Goal: Complete application form: Complete application form

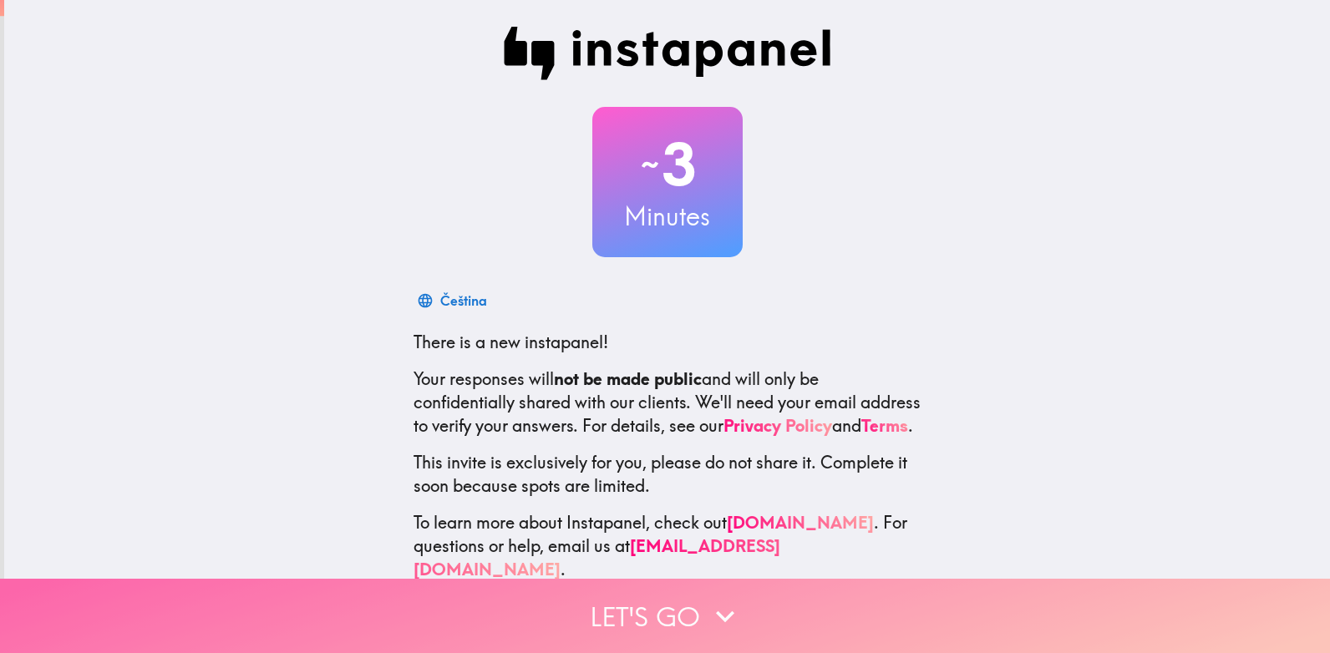
click at [642, 596] on button "Let's go" at bounding box center [665, 616] width 1330 height 74
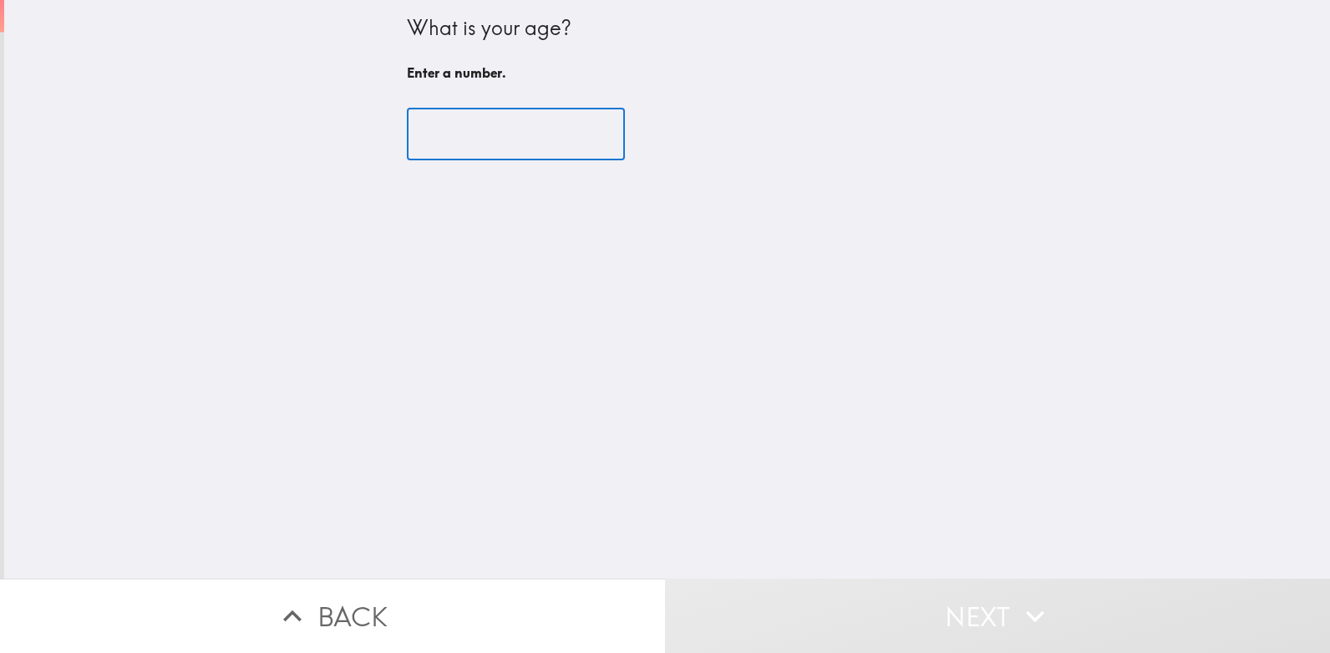
click at [496, 136] on input "number" at bounding box center [516, 135] width 218 height 52
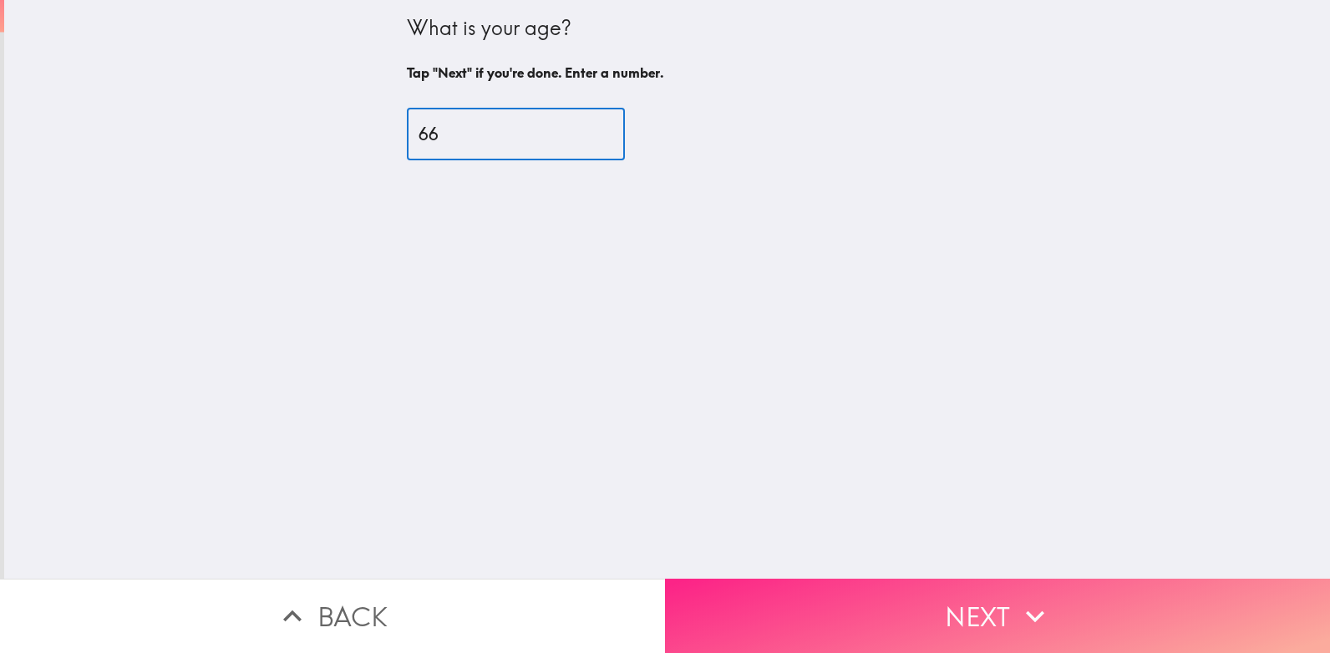
type input "66"
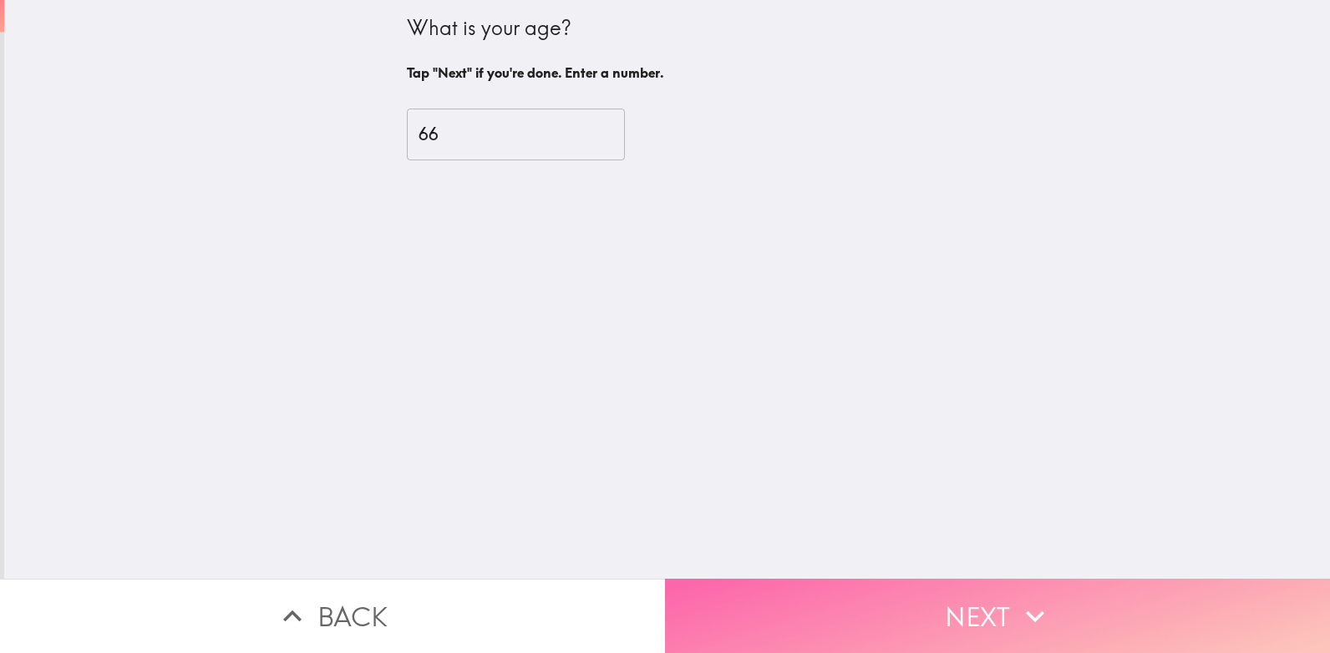
click at [812, 592] on button "Next" at bounding box center [997, 616] width 665 height 74
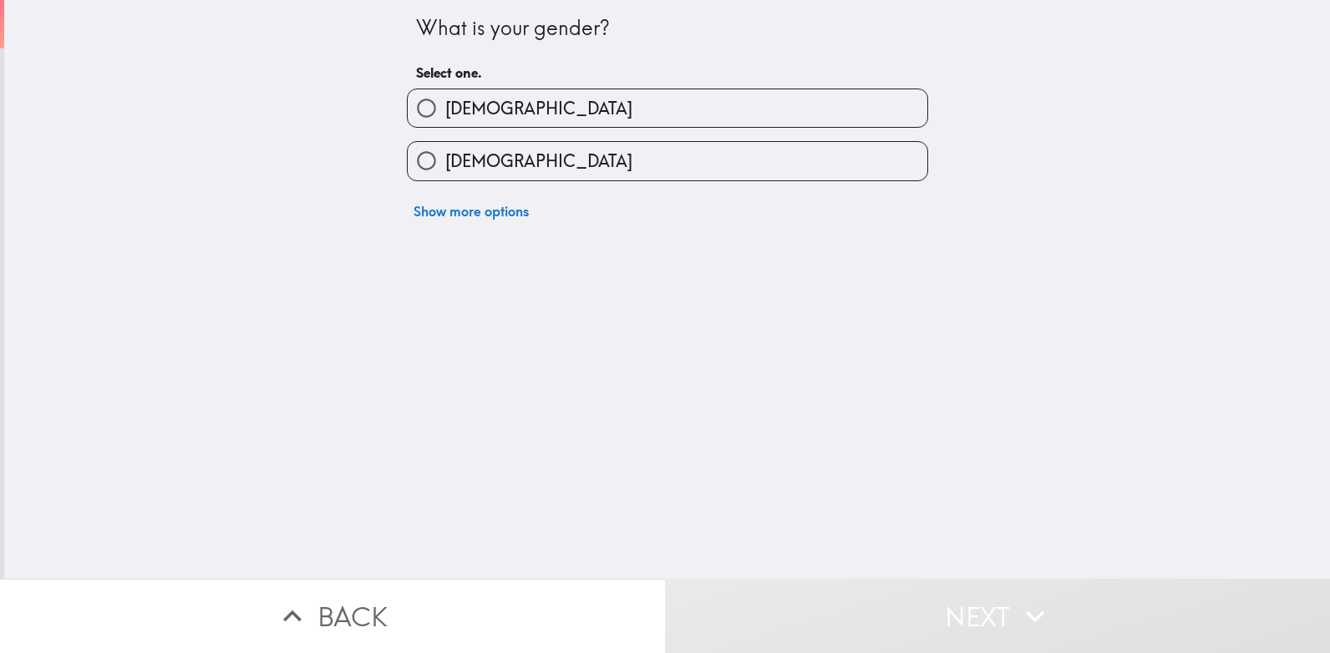
click at [551, 115] on label "[DEMOGRAPHIC_DATA]" at bounding box center [667, 108] width 519 height 38
click at [445, 115] on input "[DEMOGRAPHIC_DATA]" at bounding box center [427, 108] width 38 height 38
radio input "true"
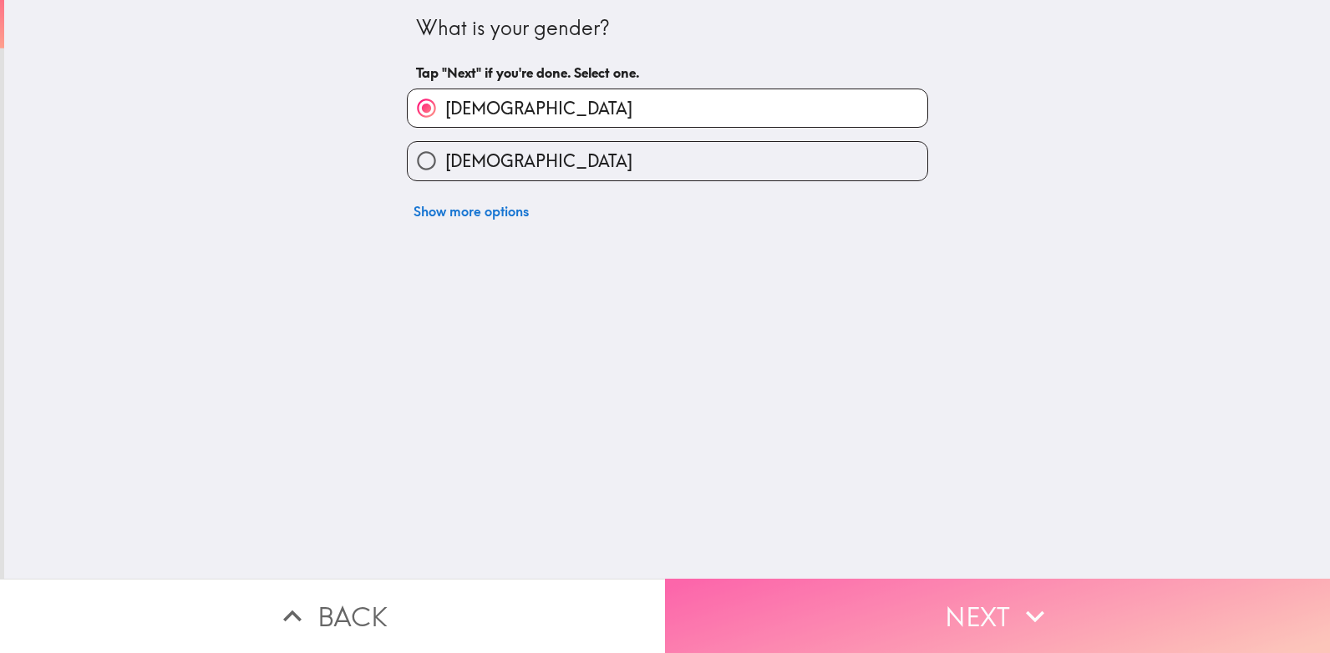
click at [738, 610] on button "Next" at bounding box center [997, 616] width 665 height 74
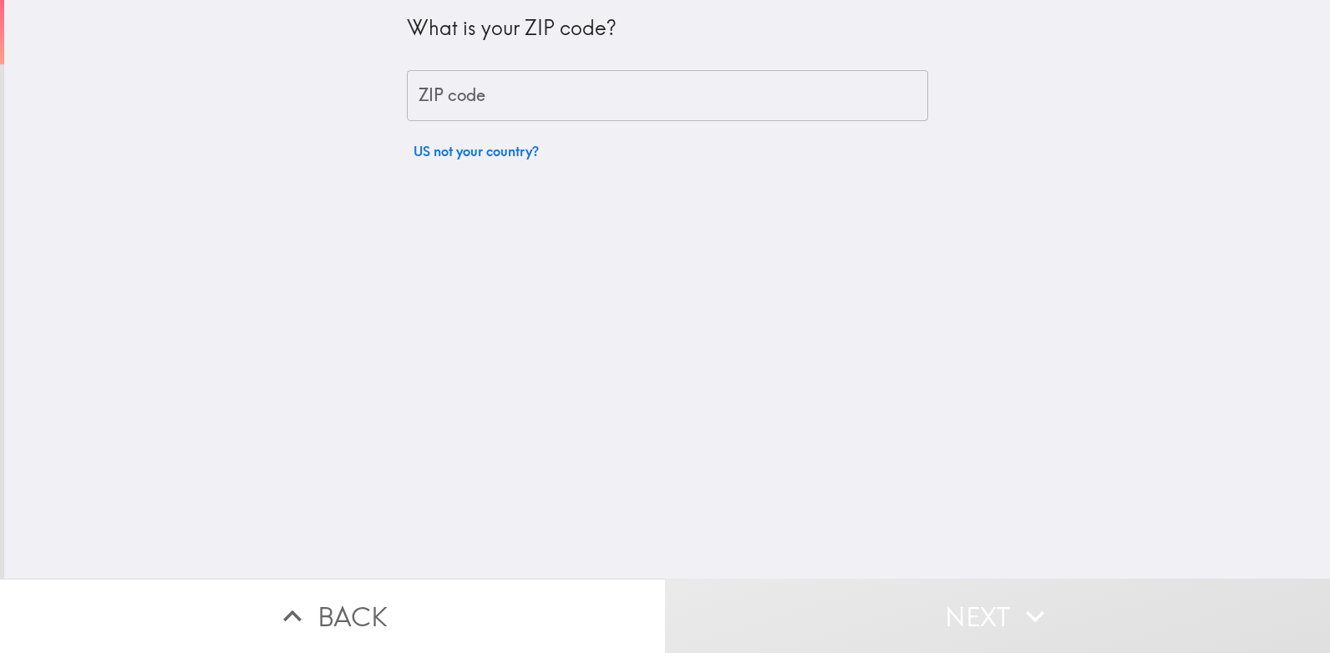
click at [646, 102] on input "ZIP code" at bounding box center [667, 96] width 521 height 52
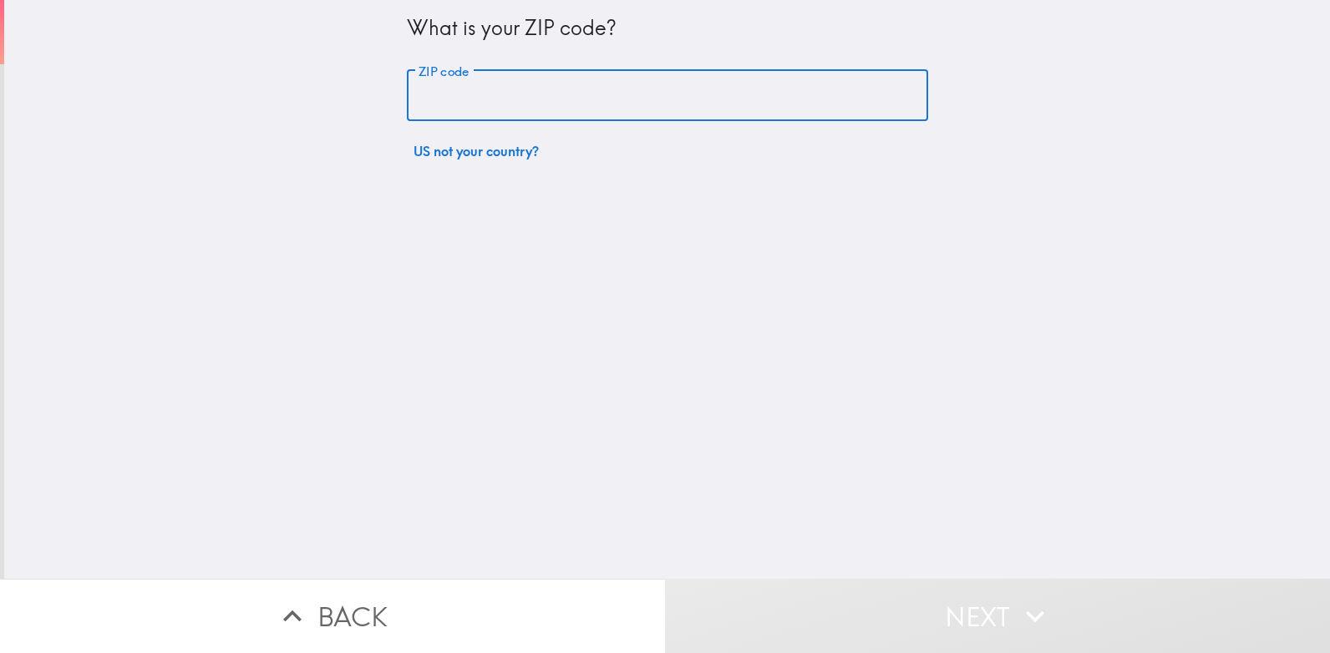
type input "80224"
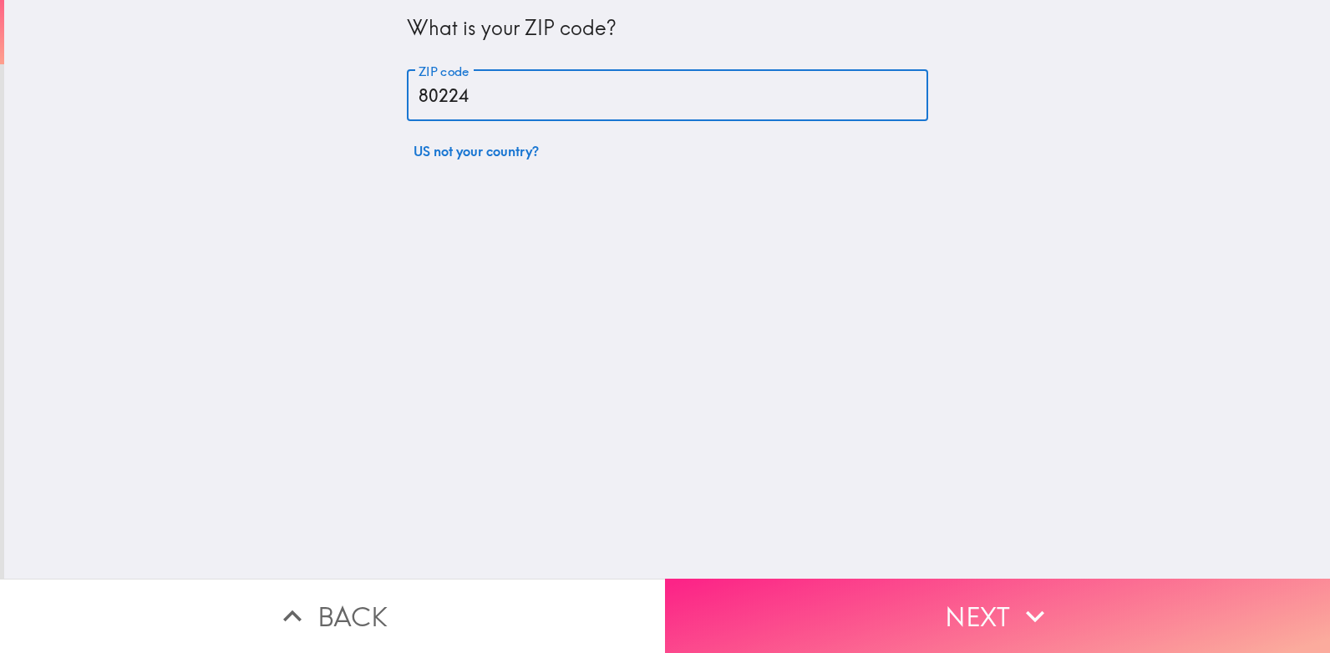
click at [729, 579] on button "Next" at bounding box center [997, 616] width 665 height 74
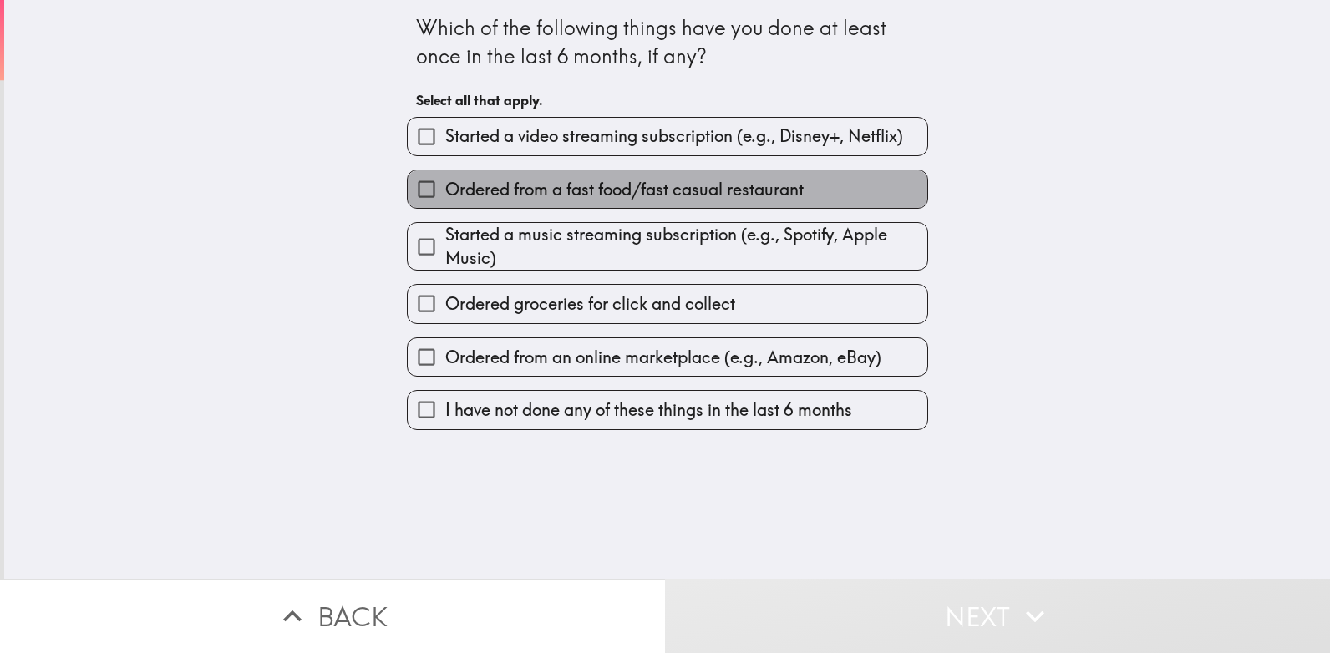
click at [445, 195] on span "Ordered from a fast food/fast casual restaurant" at bounding box center [624, 189] width 358 height 23
click at [442, 195] on input "Ordered from a fast food/fast casual restaurant" at bounding box center [427, 189] width 38 height 38
checkbox input "true"
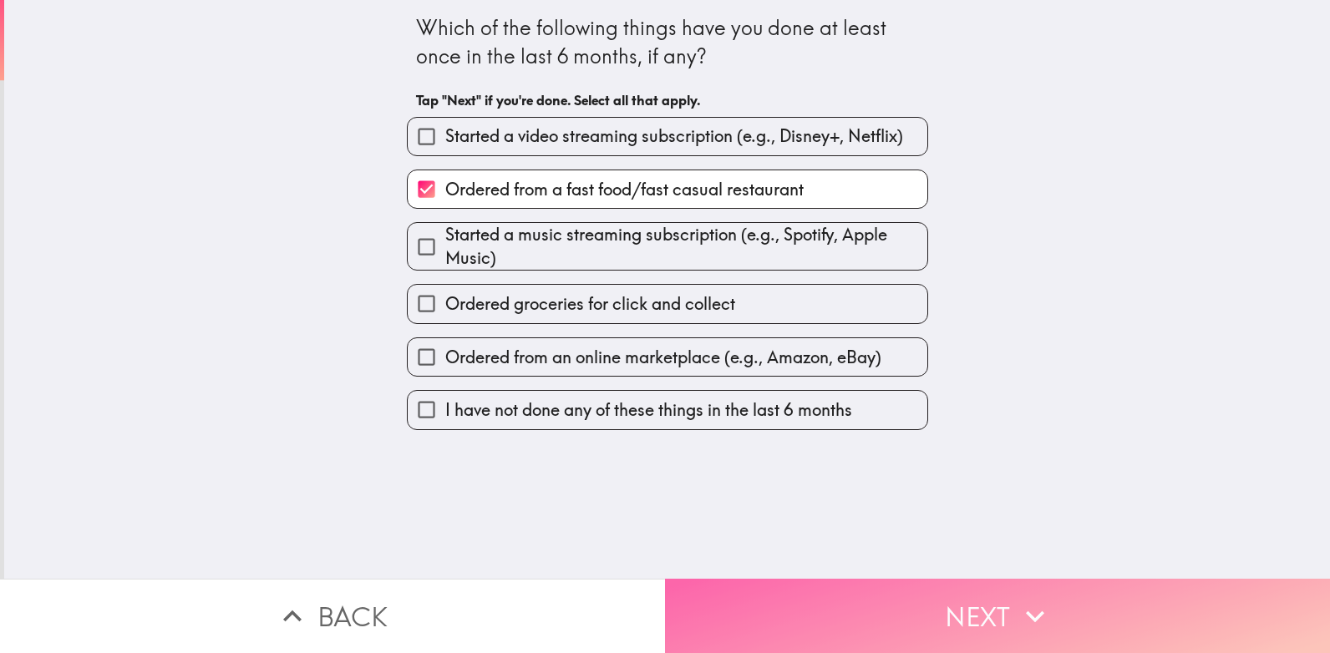
click at [745, 589] on button "Next" at bounding box center [997, 616] width 665 height 74
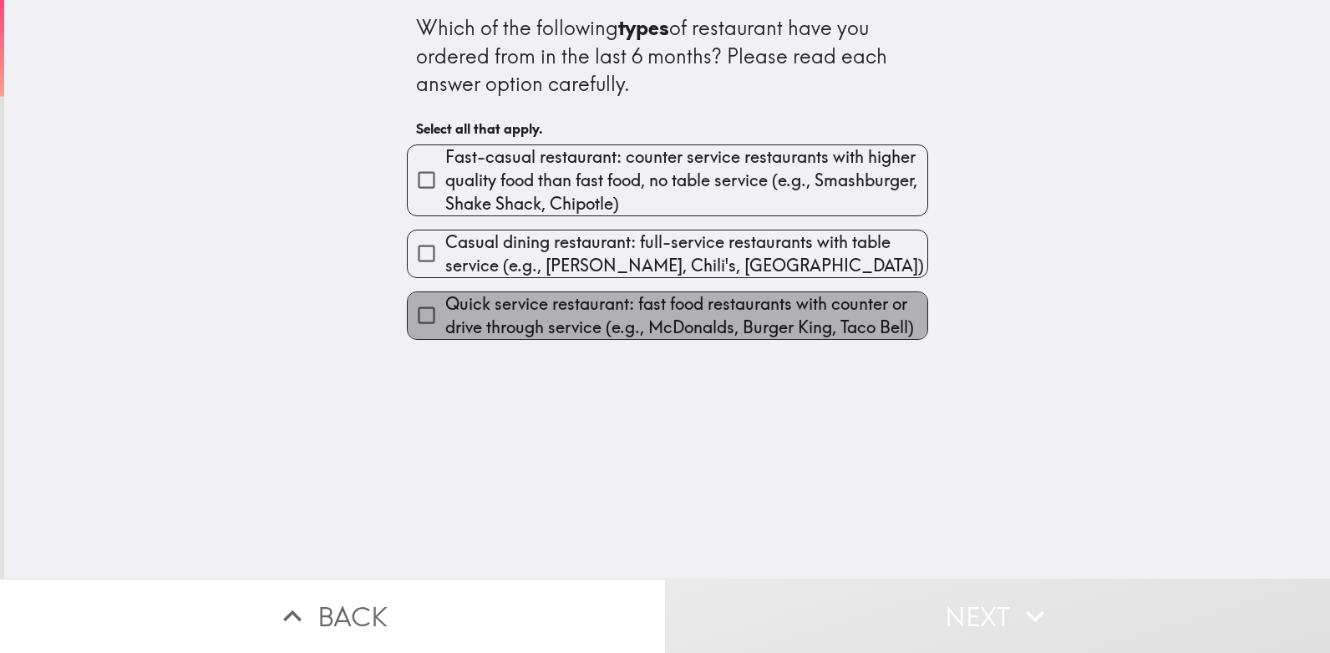
click at [583, 313] on span "Quick service restaurant: fast food restaurants with counter or drive through s…" at bounding box center [686, 315] width 482 height 47
click at [445, 313] on input "Quick service restaurant: fast food restaurants with counter or drive through s…" at bounding box center [427, 315] width 38 height 38
checkbox input "true"
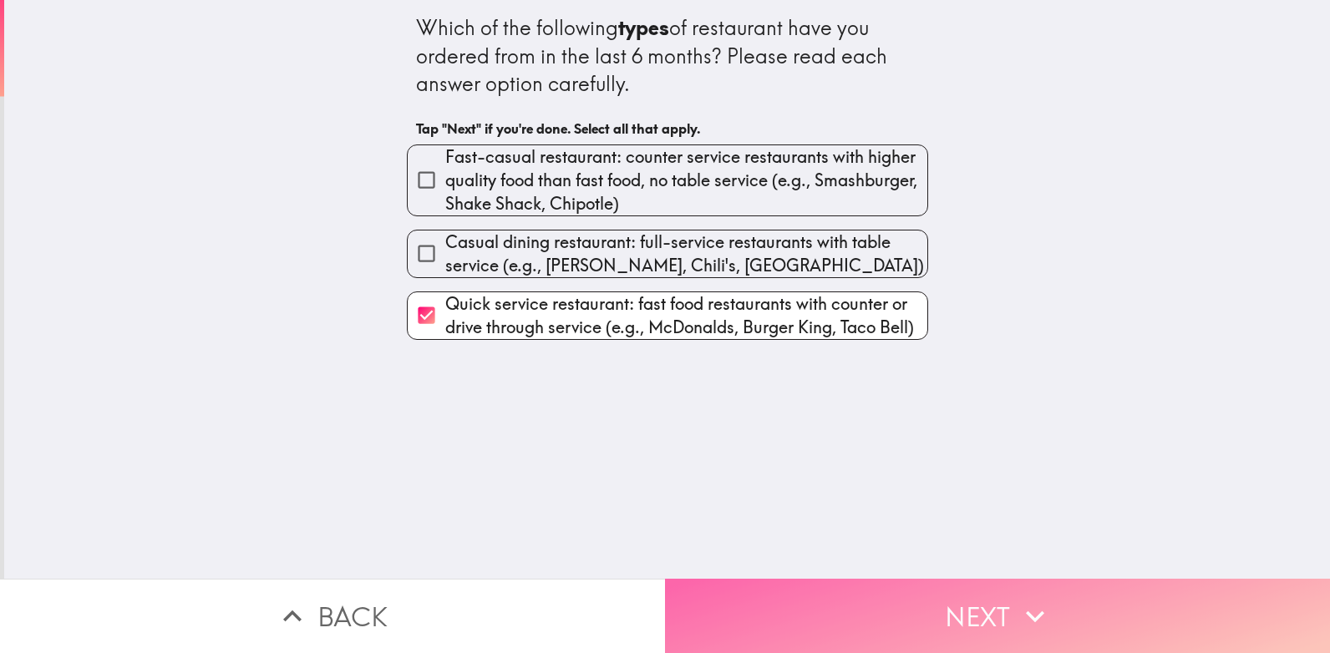
click at [754, 591] on button "Next" at bounding box center [997, 616] width 665 height 74
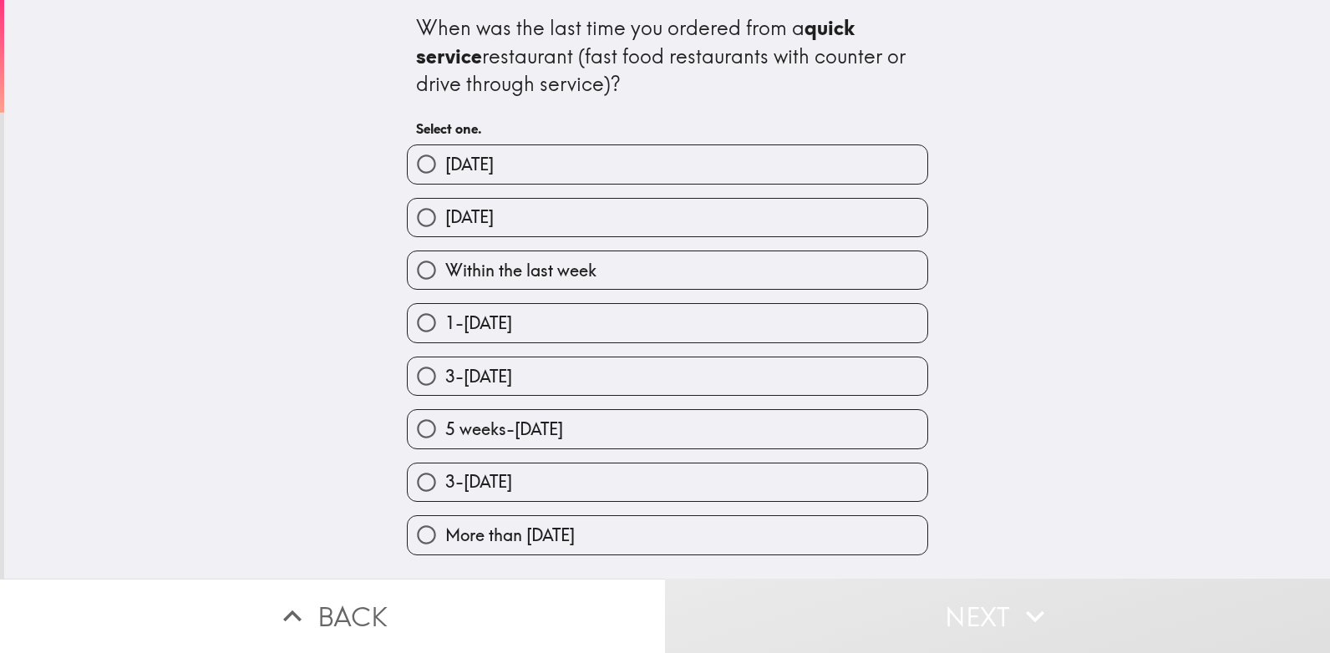
click at [476, 267] on span "Within the last week" at bounding box center [520, 270] width 151 height 23
click at [445, 267] on input "Within the last week" at bounding box center [427, 270] width 38 height 38
radio input "true"
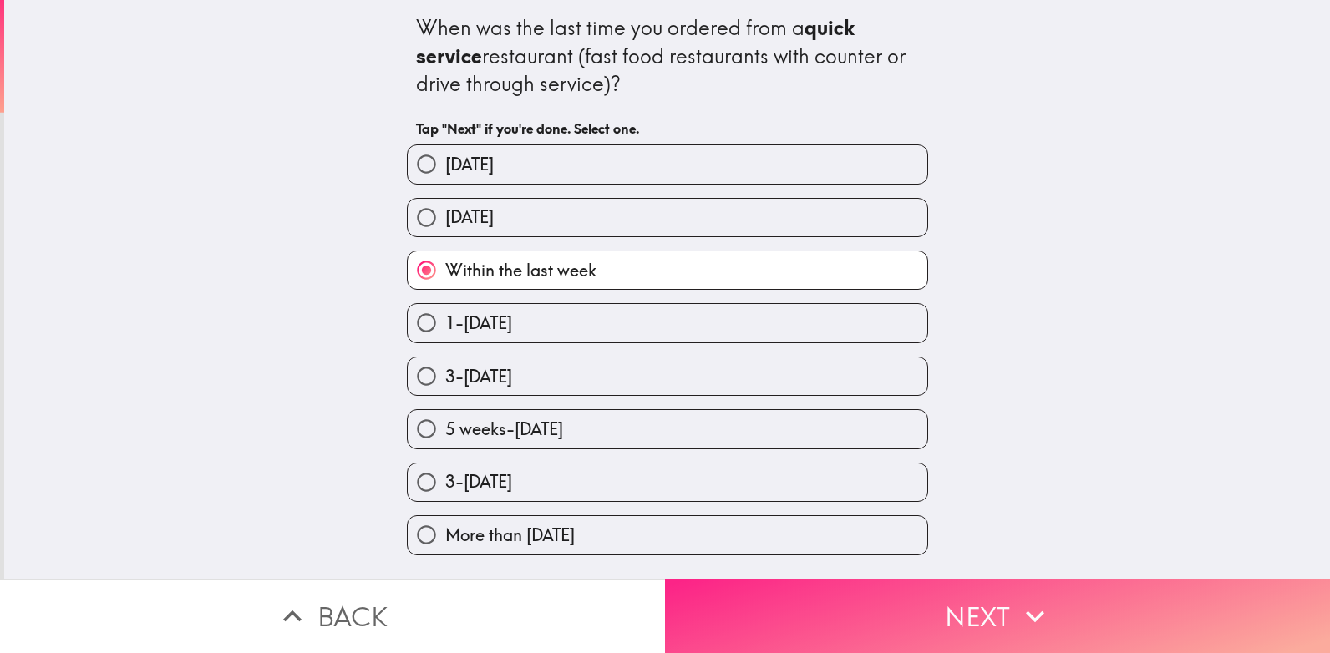
click at [737, 584] on button "Next" at bounding box center [997, 616] width 665 height 74
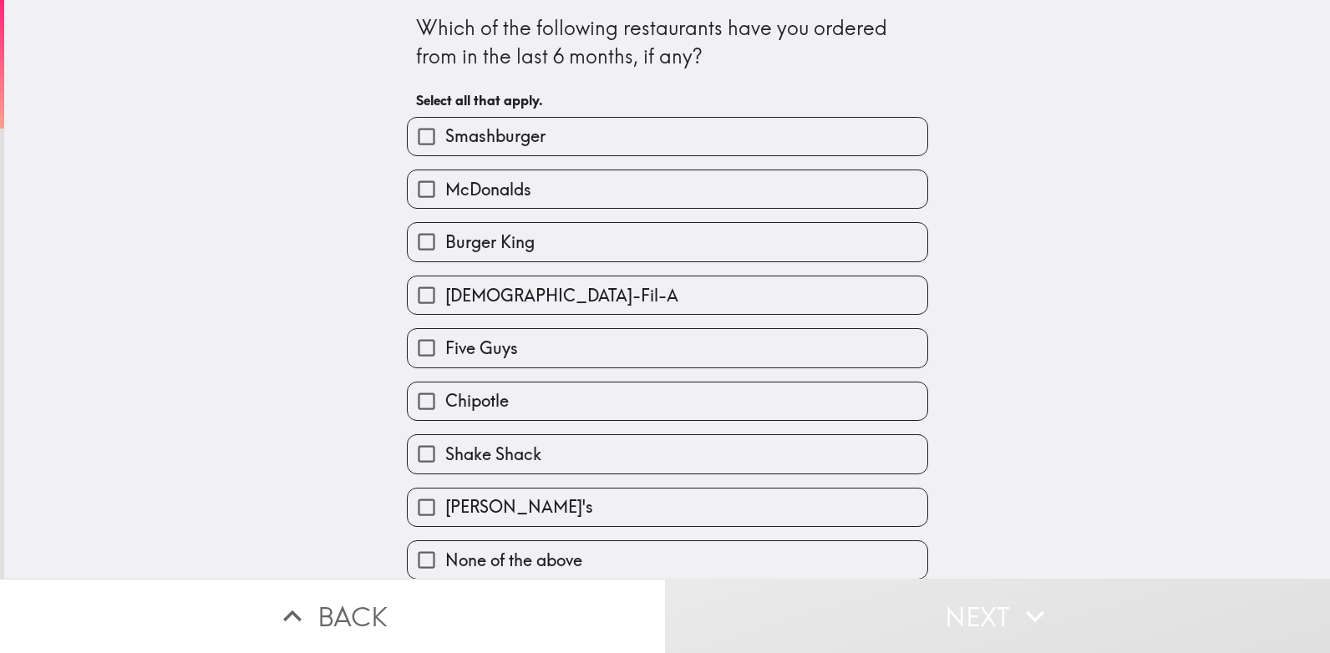
click at [679, 198] on label "McDonalds" at bounding box center [667, 189] width 519 height 38
click at [445, 198] on input "McDonalds" at bounding box center [427, 189] width 38 height 38
checkbox input "true"
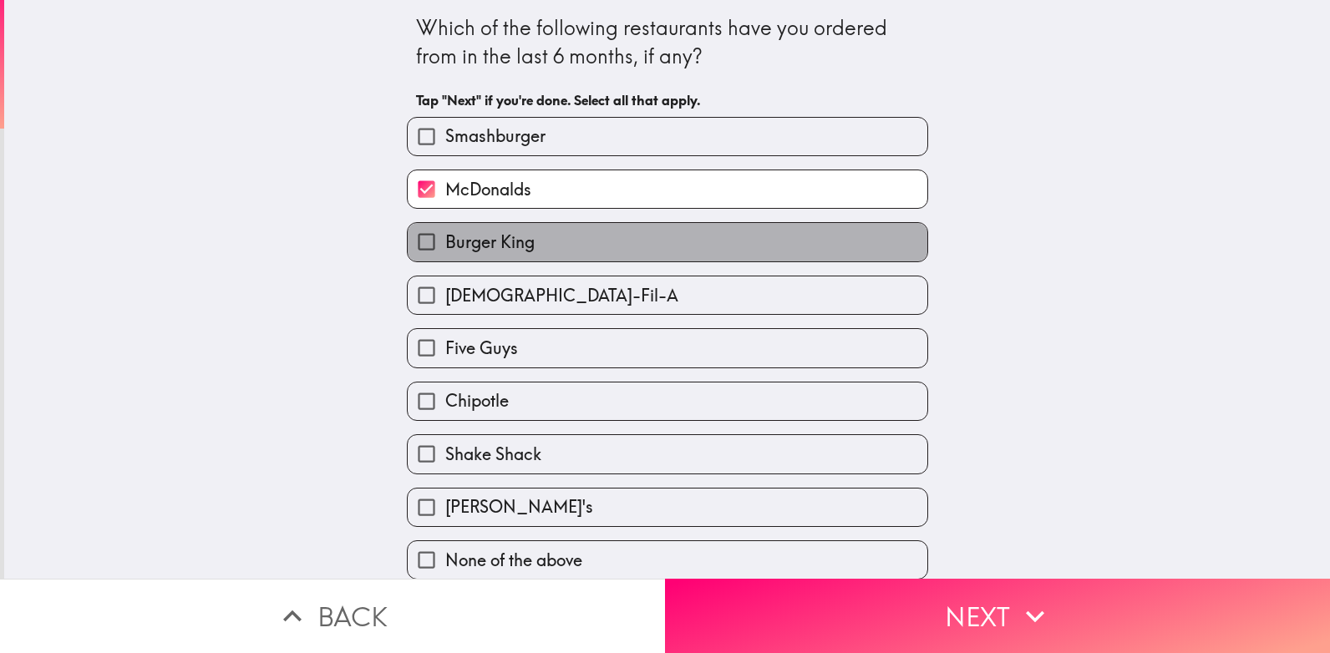
click at [653, 245] on label "Burger King" at bounding box center [667, 242] width 519 height 38
click at [445, 245] on input "Burger King" at bounding box center [427, 242] width 38 height 38
checkbox input "true"
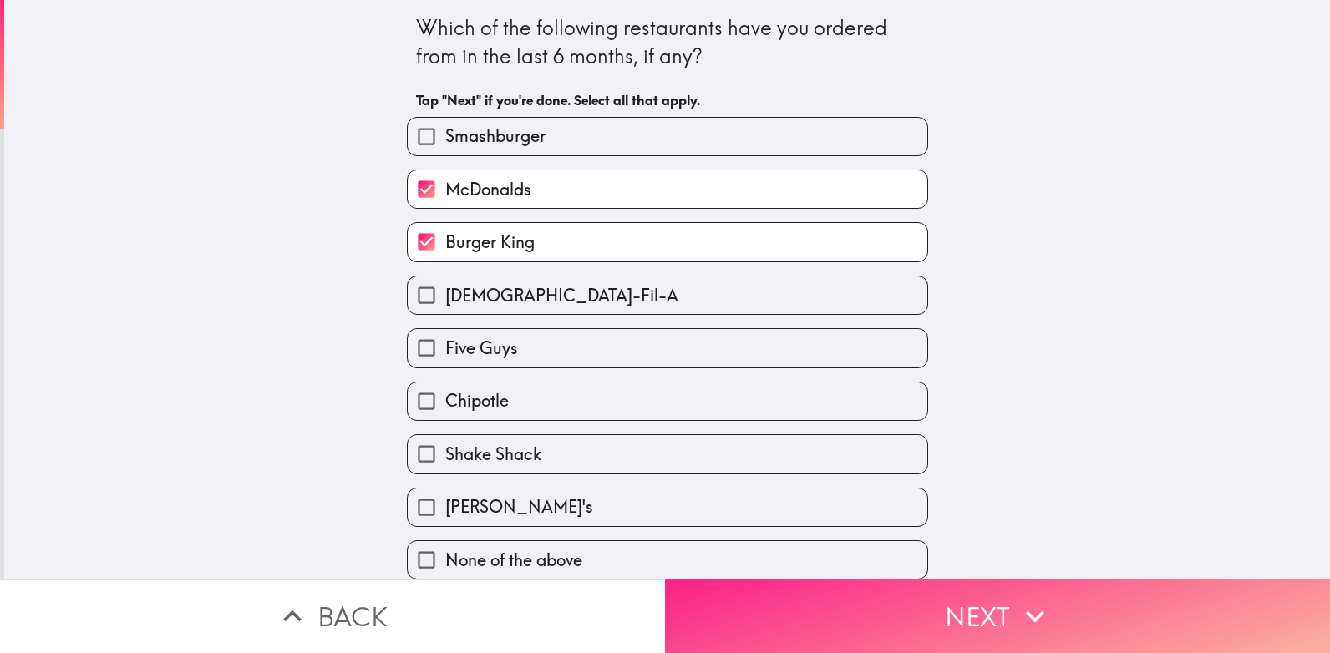
click at [726, 603] on button "Next" at bounding box center [997, 616] width 665 height 74
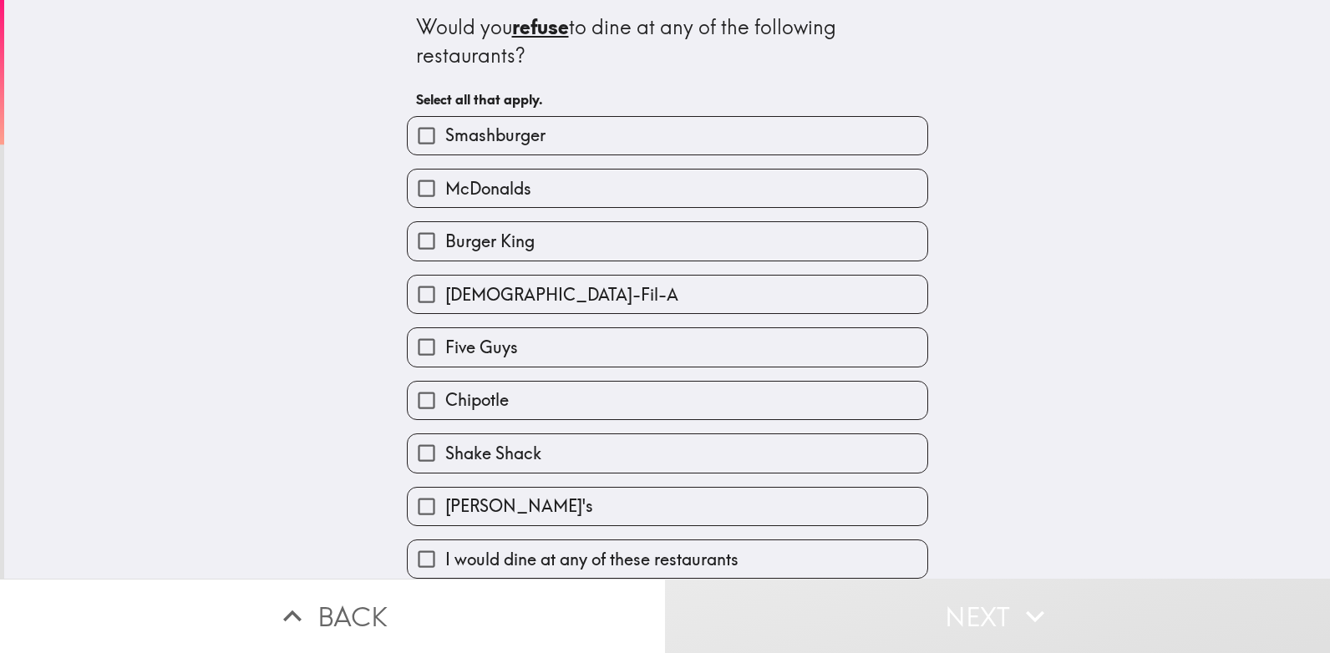
scroll to position [13, 0]
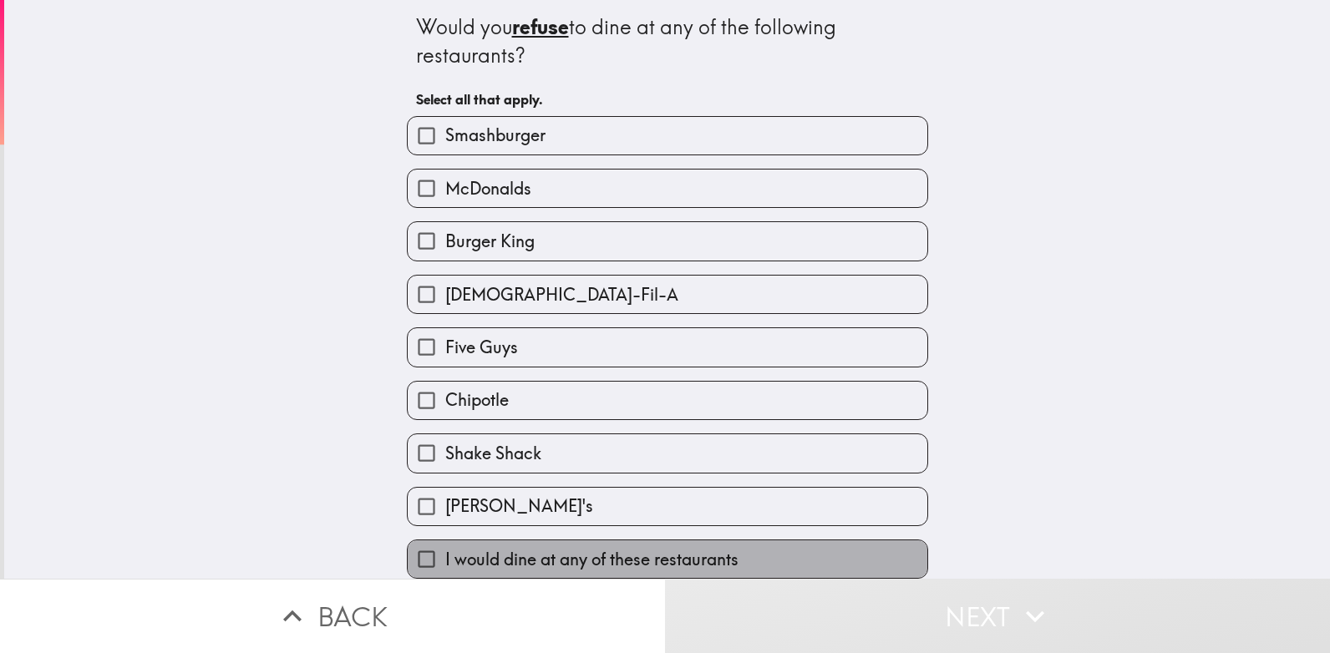
click at [512, 548] on span "I would dine at any of these restaurants" at bounding box center [591, 559] width 293 height 23
click at [445, 544] on input "I would dine at any of these restaurants" at bounding box center [427, 559] width 38 height 38
checkbox input "true"
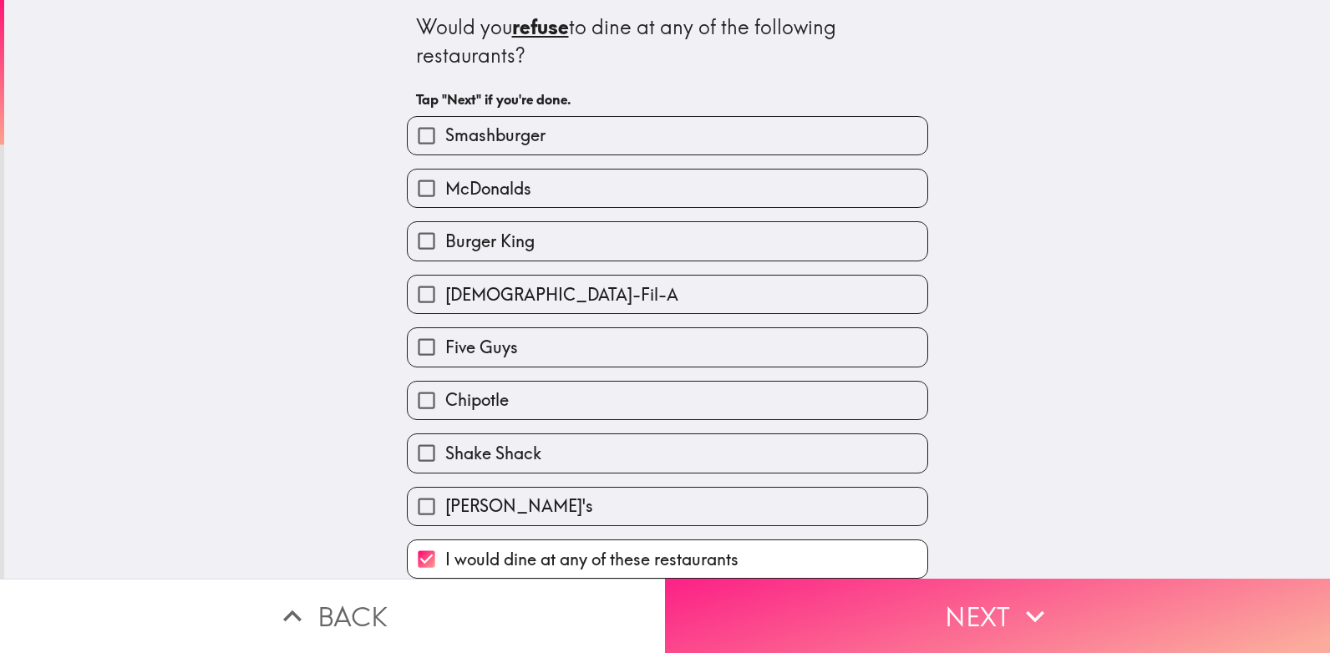
click at [759, 584] on button "Next" at bounding box center [997, 616] width 665 height 74
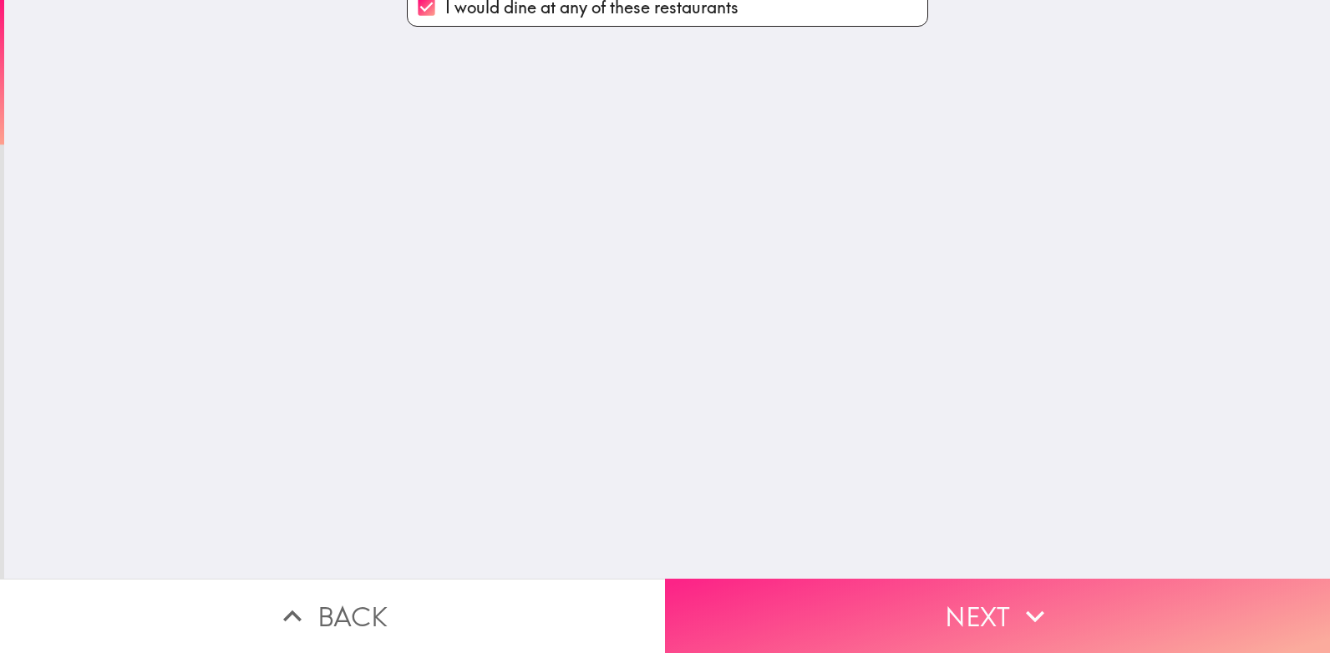
scroll to position [0, 0]
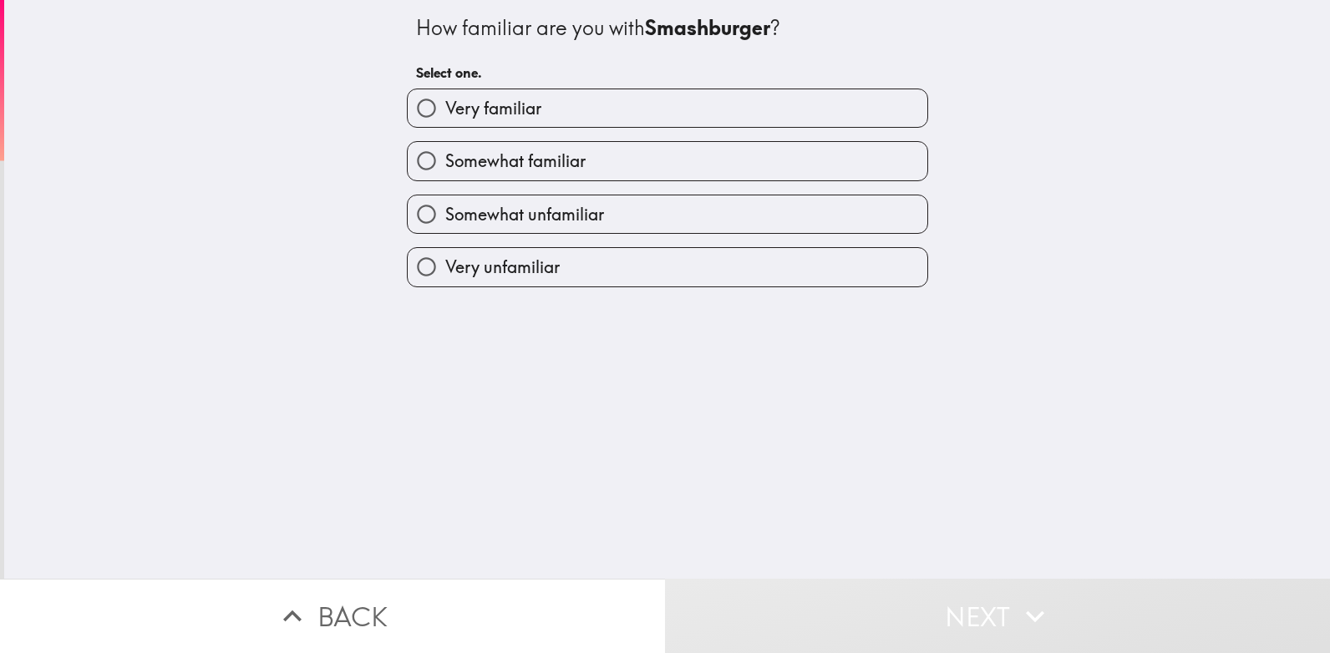
click at [545, 276] on span "Very unfamiliar" at bounding box center [502, 267] width 114 height 23
click at [445, 276] on input "Very unfamiliar" at bounding box center [427, 267] width 38 height 38
radio input "true"
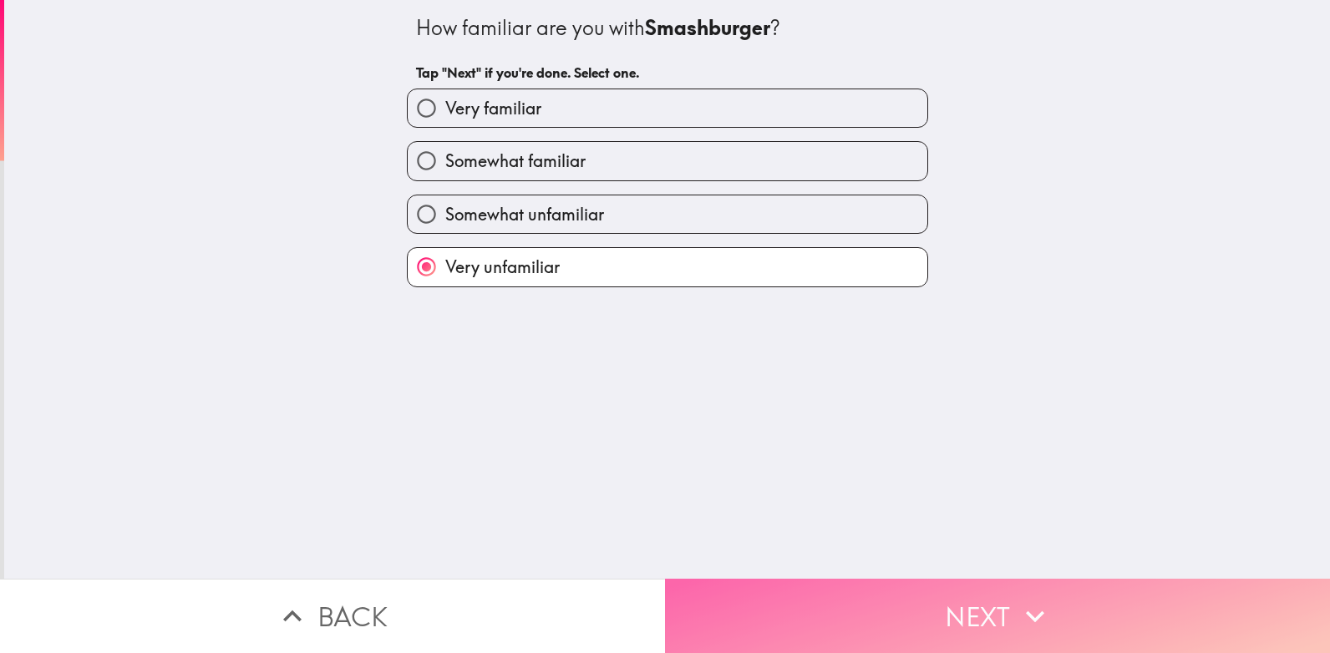
click at [724, 595] on button "Next" at bounding box center [997, 616] width 665 height 74
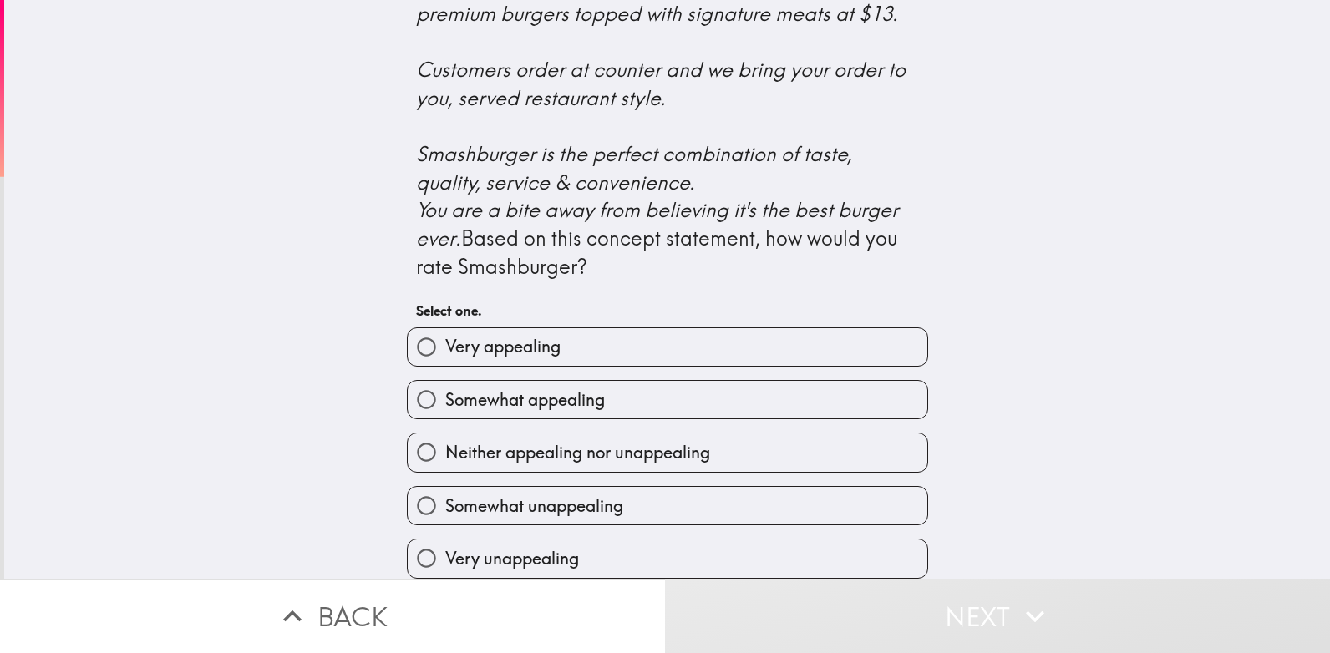
scroll to position [671, 0]
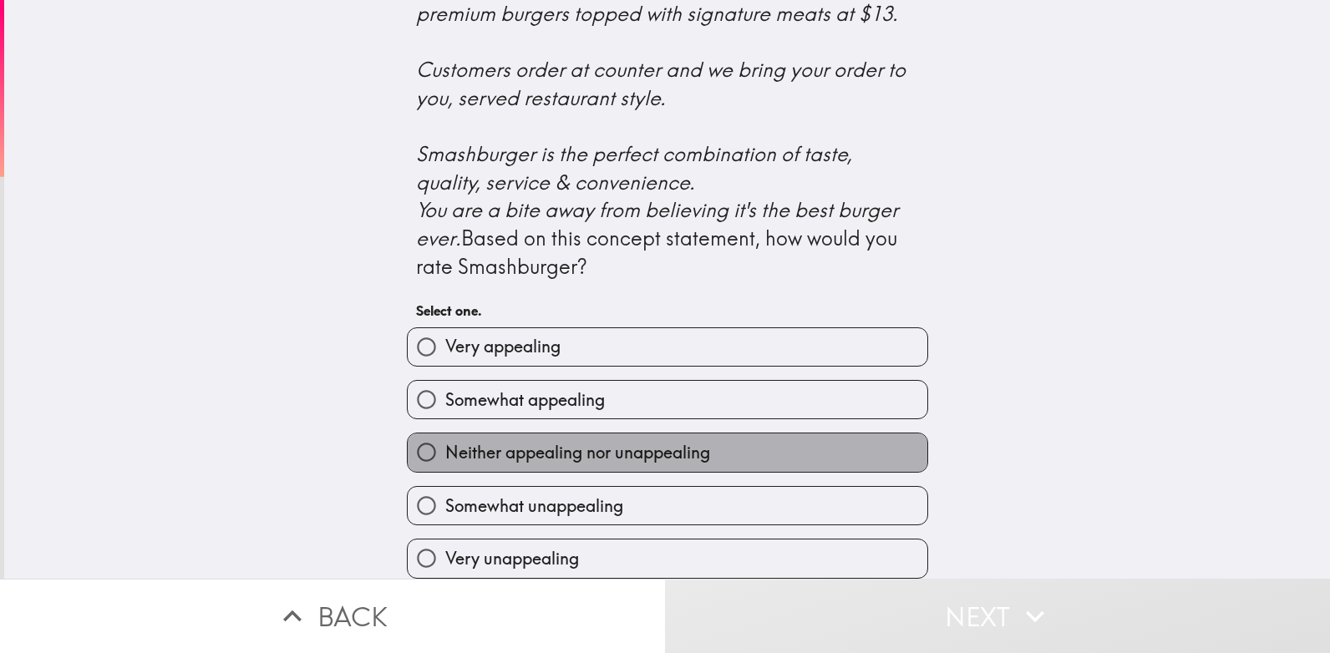
click at [685, 441] on span "Neither appealing nor unappealing" at bounding box center [577, 452] width 265 height 23
click at [445, 438] on input "Neither appealing nor unappealing" at bounding box center [427, 452] width 38 height 38
radio input "true"
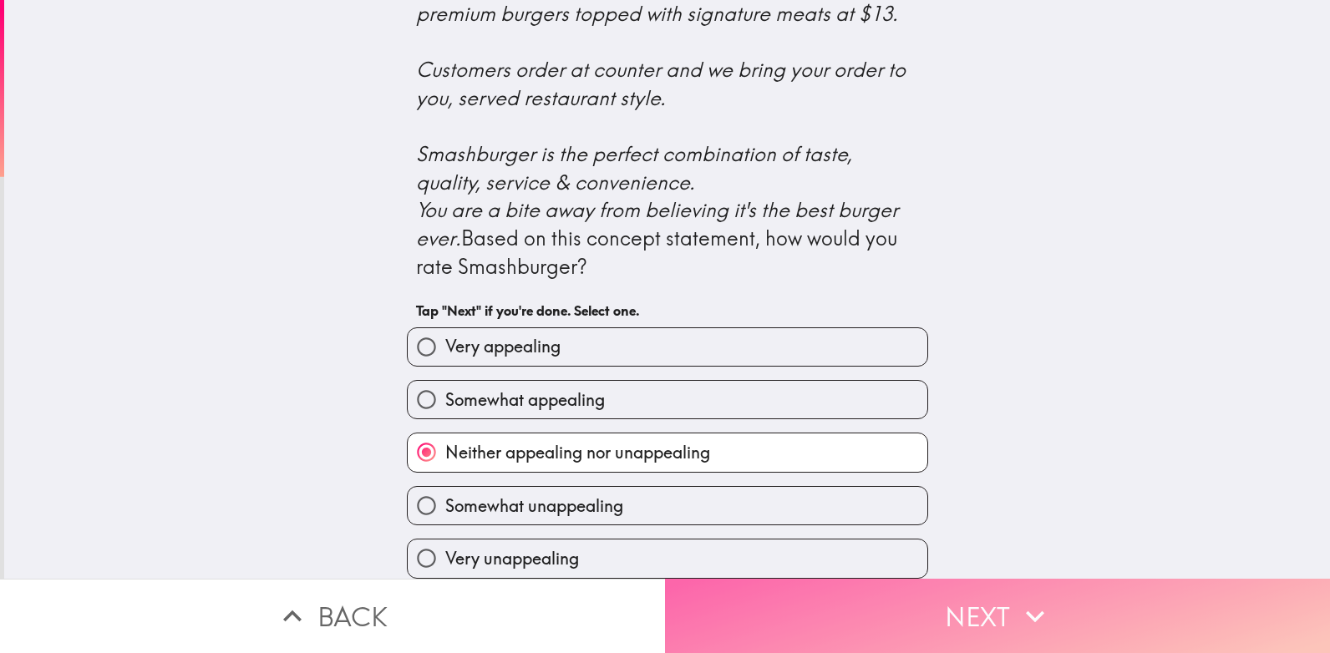
click at [768, 595] on button "Next" at bounding box center [997, 616] width 665 height 74
